Goal: Information Seeking & Learning: Understand process/instructions

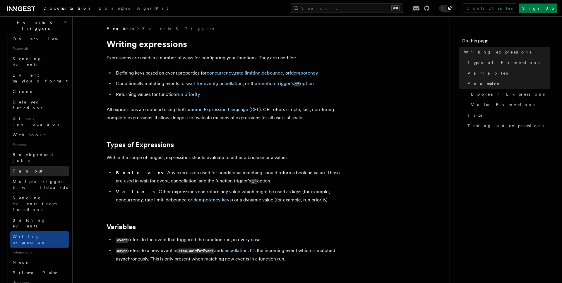
scroll to position [153, 0]
click at [358, 8] on button "Search... ⌘K" at bounding box center [347, 8] width 112 height 9
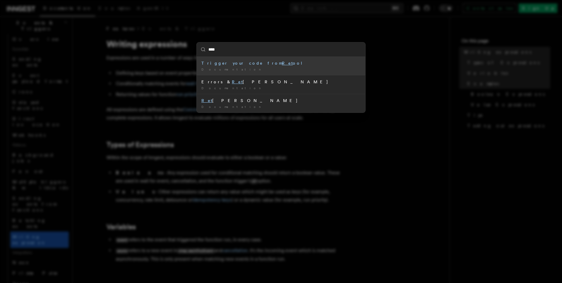
type input "*****"
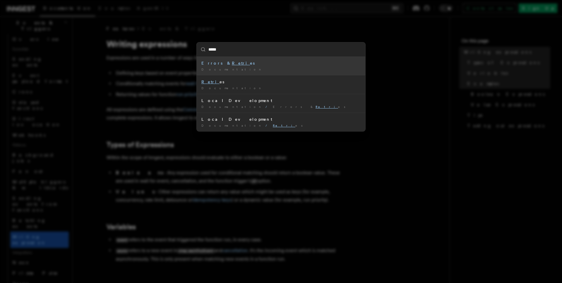
click at [232, 66] on div "Errors & Retri es" at bounding box center [280, 63] width 159 height 6
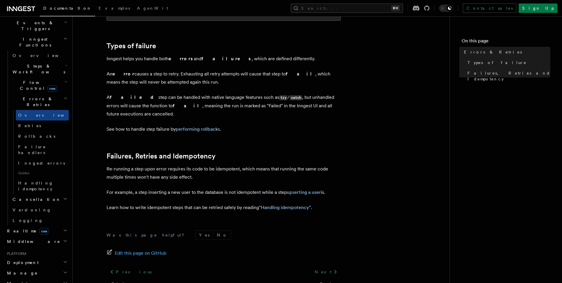
scroll to position [220, 0]
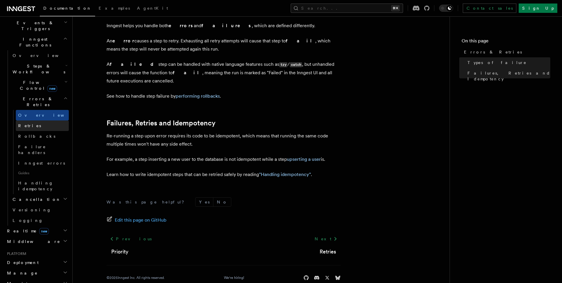
click at [25, 123] on span "Retries" at bounding box center [29, 125] width 23 height 5
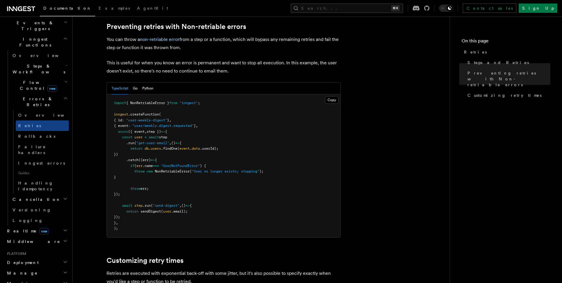
scroll to position [535, 0]
click at [145, 101] on span "{ NonRetriableError }" at bounding box center [147, 103] width 43 height 4
click at [142, 101] on span "{ NonRetriableError }" at bounding box center [147, 103] width 43 height 4
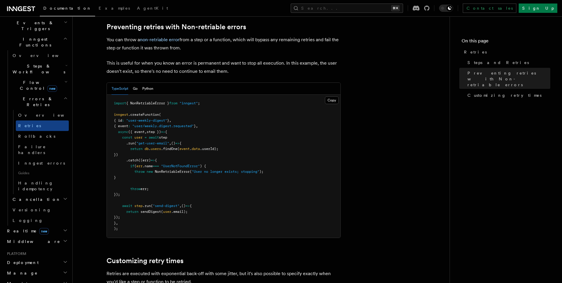
click at [192, 101] on span ""inngest"" at bounding box center [188, 103] width 18 height 4
drag, startPoint x: 129, startPoint y: 162, endPoint x: 277, endPoint y: 165, distance: 147.8
click at [277, 165] on pre "import { NonRetriableError } from "inngest" ; inngest .createFunction ( { id : …" at bounding box center [224, 166] width 234 height 143
